Goal: Ask a question

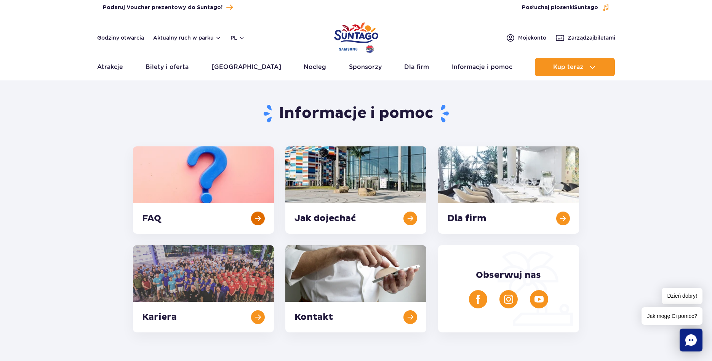
click at [219, 182] on link at bounding box center [203, 189] width 141 height 87
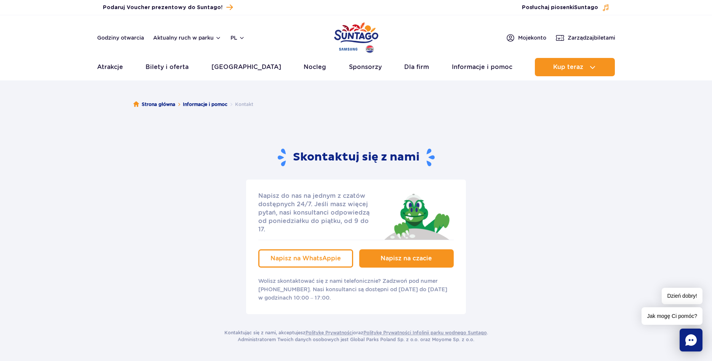
click at [427, 254] on span "Napisz na czacie" at bounding box center [405, 257] width 51 height 7
click at [684, 297] on span "Dzień dobry!" at bounding box center [681, 295] width 41 height 16
